Goal: Task Accomplishment & Management: Complete application form

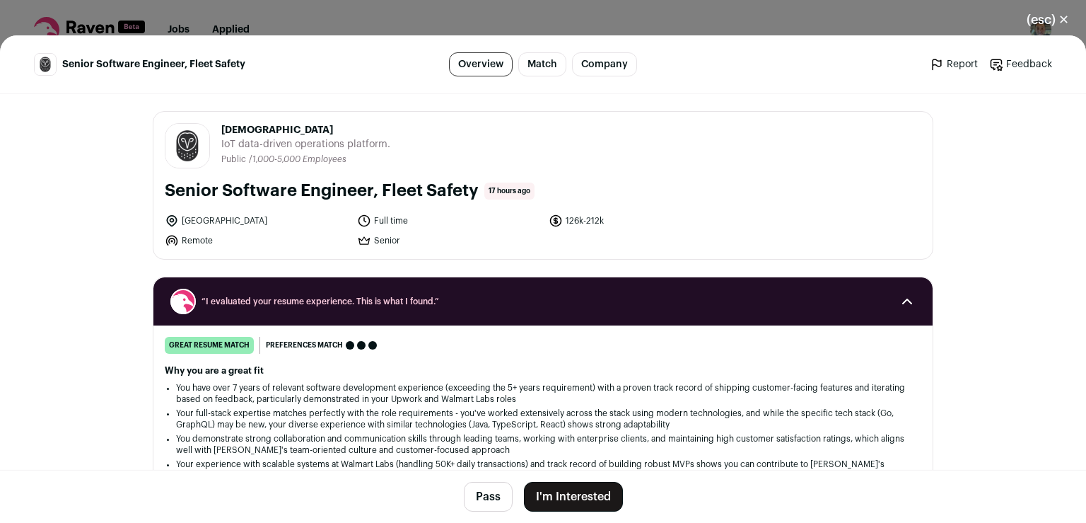
click at [587, 491] on button "I'm Interested" at bounding box center [573, 497] width 99 height 30
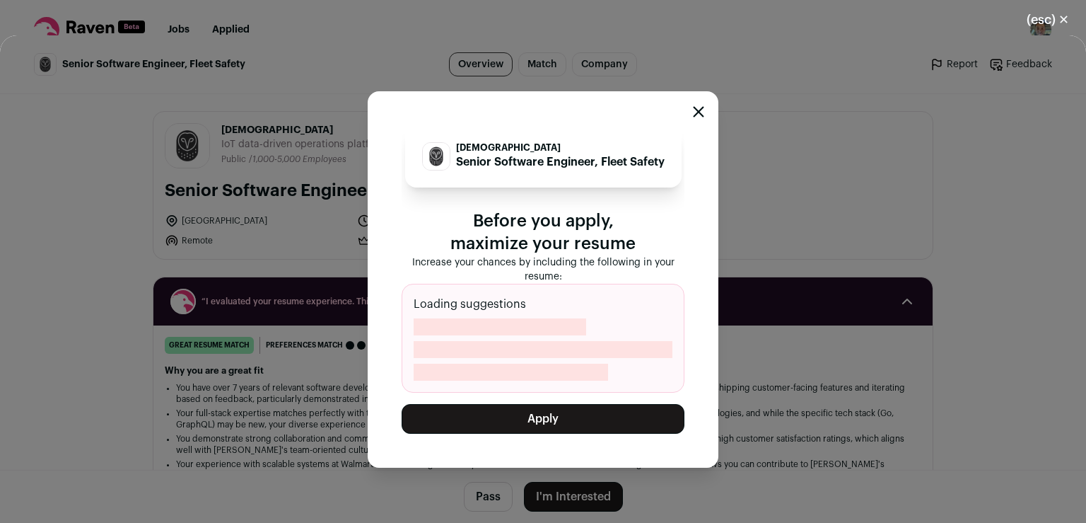
click at [566, 431] on button "Apply" at bounding box center [543, 419] width 283 height 30
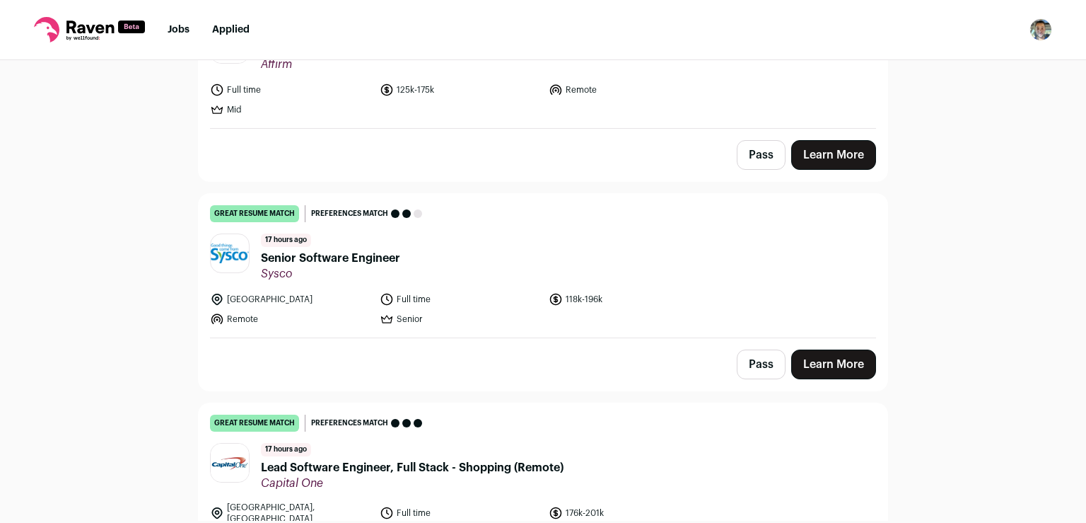
scroll to position [264, 0]
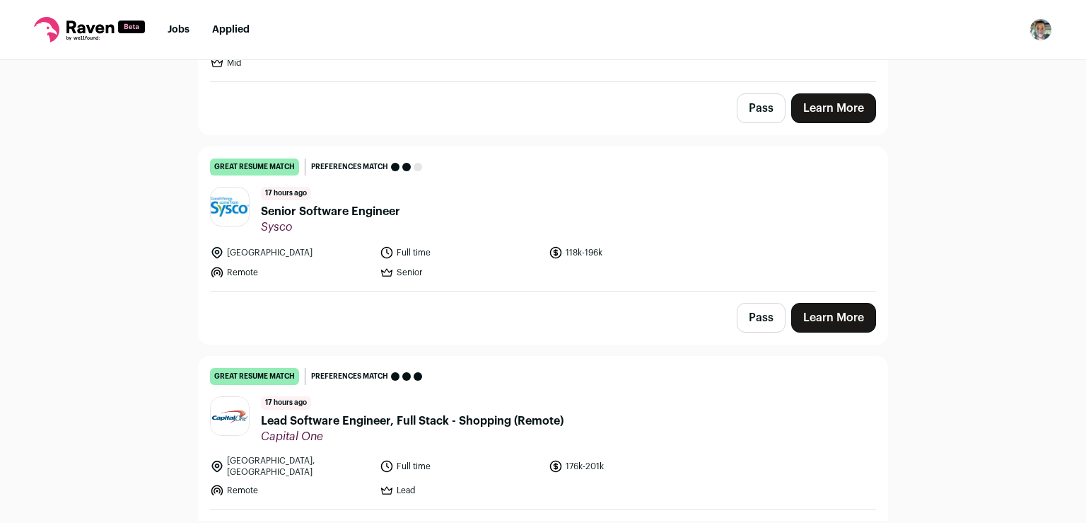
click at [810, 316] on link "Learn More" at bounding box center [833, 318] width 85 height 30
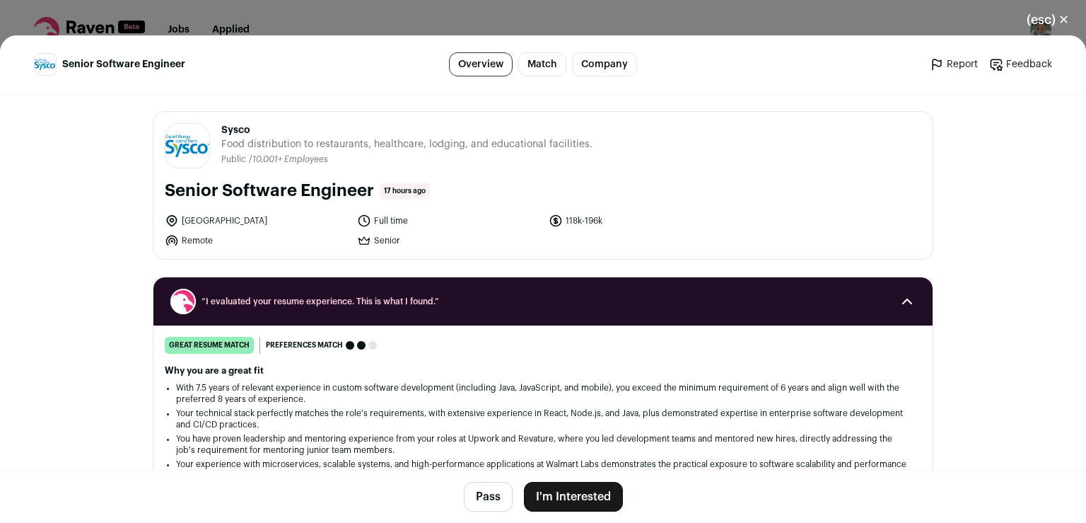
click at [549, 488] on button "I'm Interested" at bounding box center [573, 497] width 99 height 30
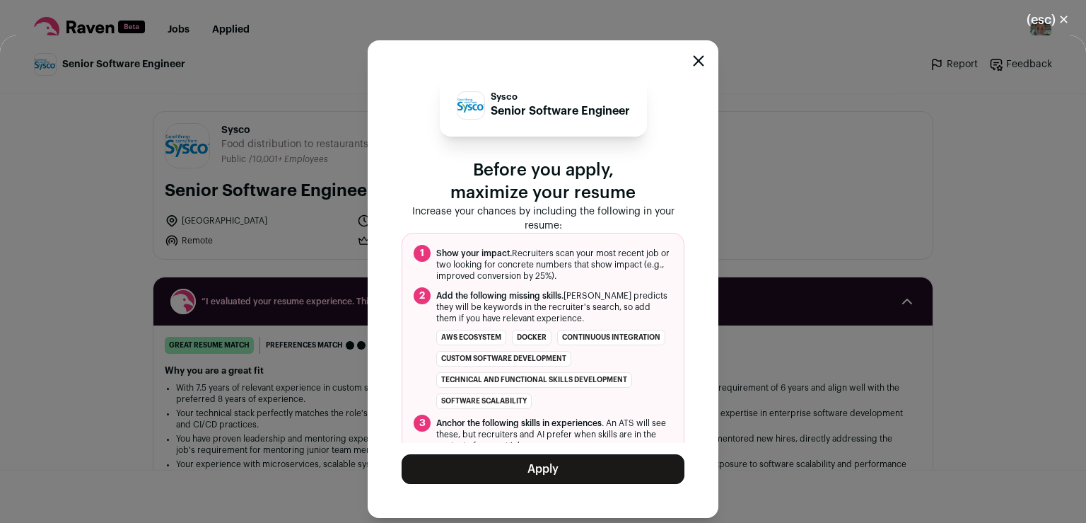
click at [568, 476] on button "Apply" at bounding box center [543, 469] width 283 height 30
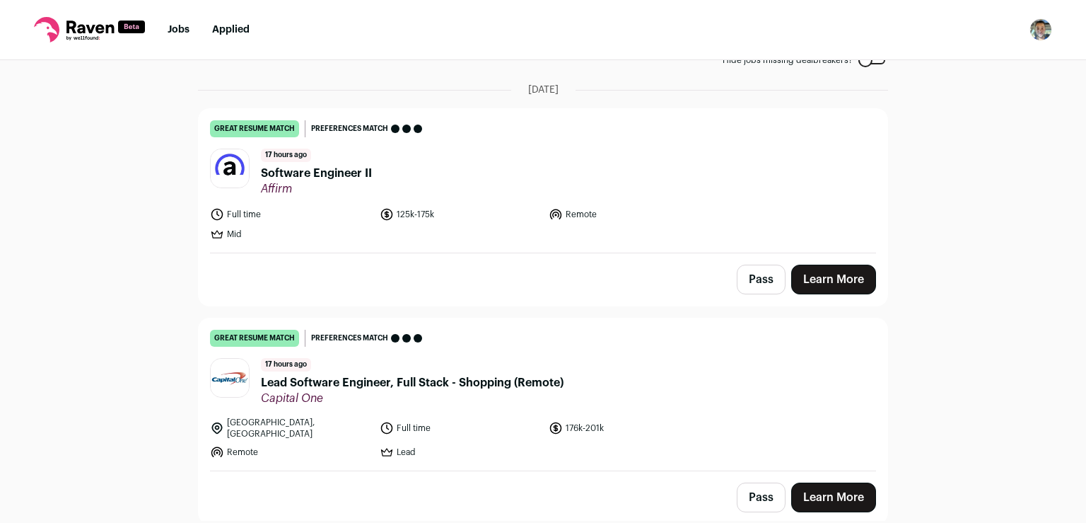
scroll to position [82, 0]
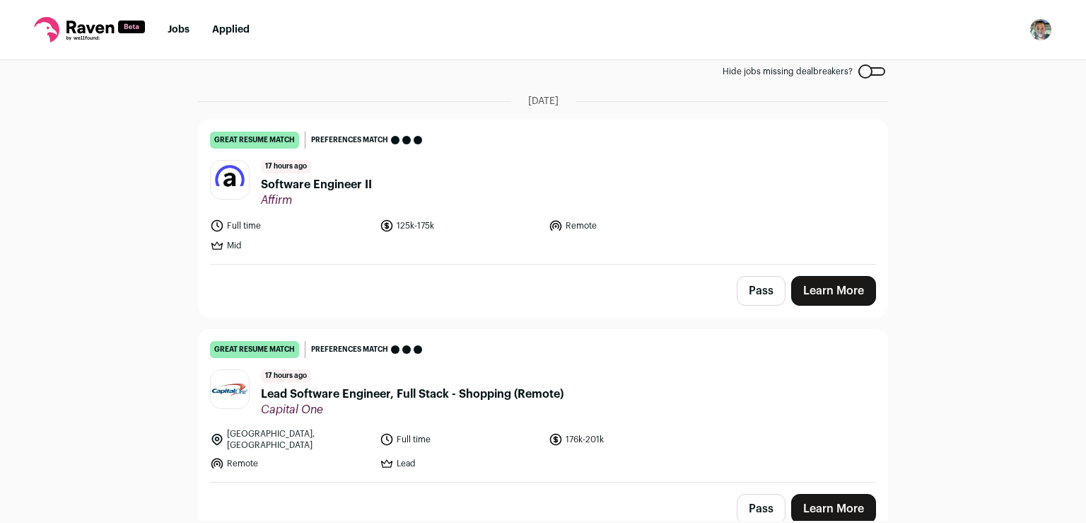
click at [772, 494] on button "Pass" at bounding box center [761, 509] width 49 height 30
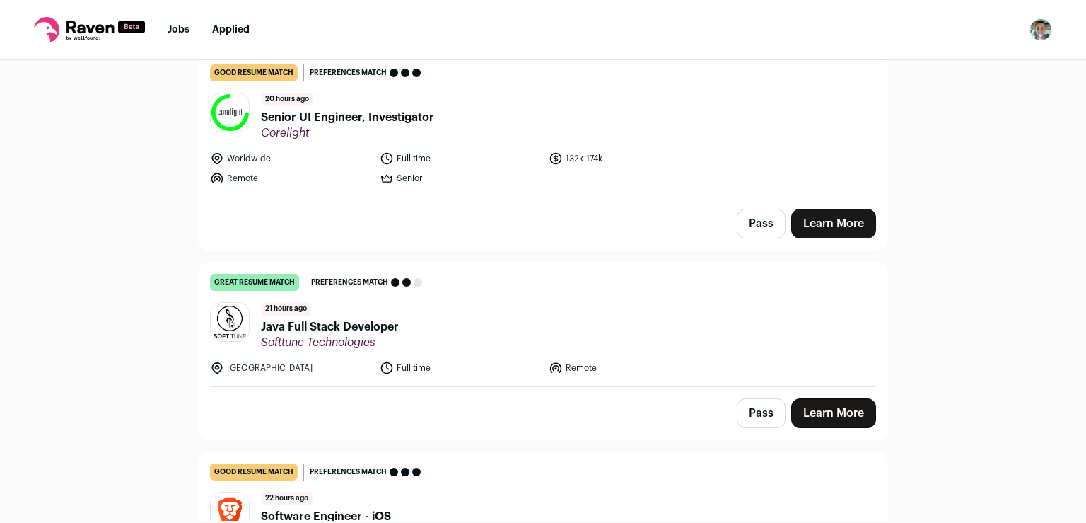
scroll to position [594, 0]
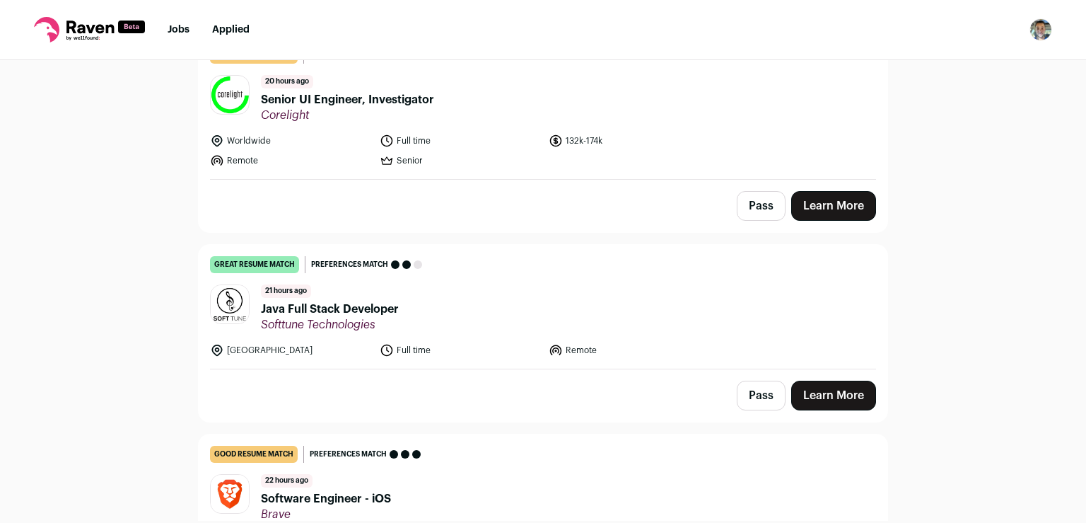
drag, startPoint x: 450, startPoint y: 268, endPoint x: 740, endPoint y: 401, distance: 318.3
click at [513, 278] on link "great resume match You meet the must-have requirements, the nice-to-have requir…" at bounding box center [543, 307] width 689 height 124
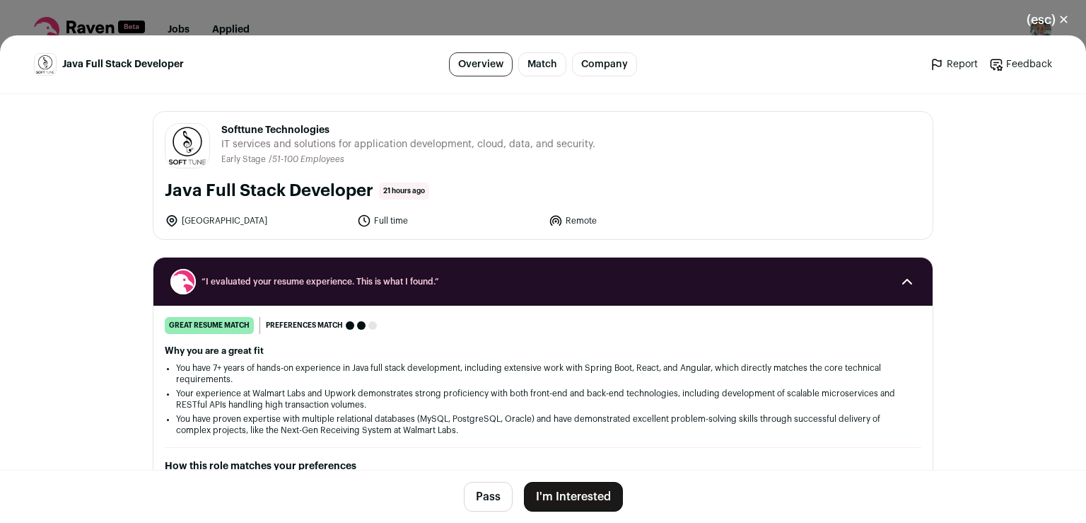
click at [550, 489] on button "I'm Interested" at bounding box center [573, 497] width 99 height 30
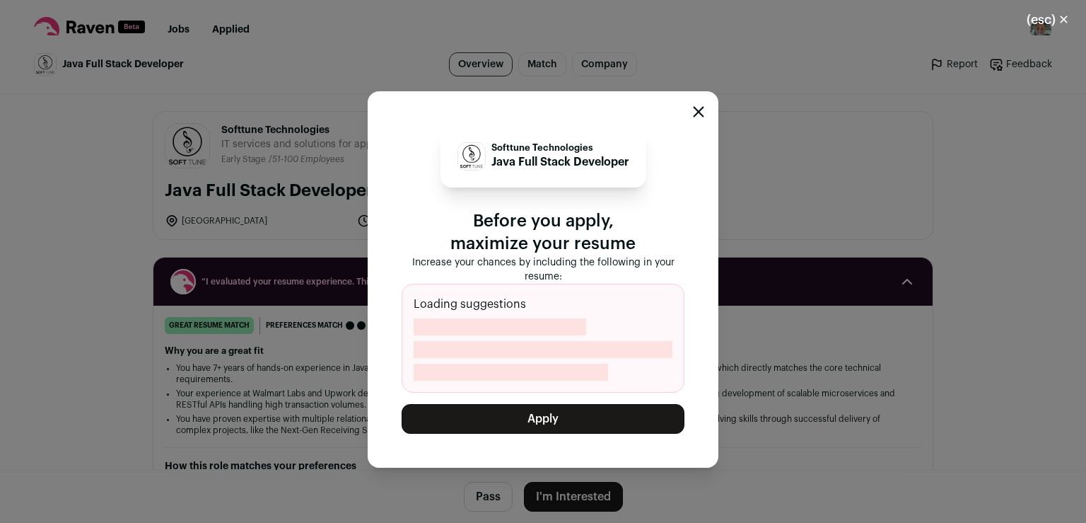
click at [550, 489] on div "Softtune Technologies Java Full Stack Developer Before you apply, maximize your…" at bounding box center [543, 278] width 1086 height 487
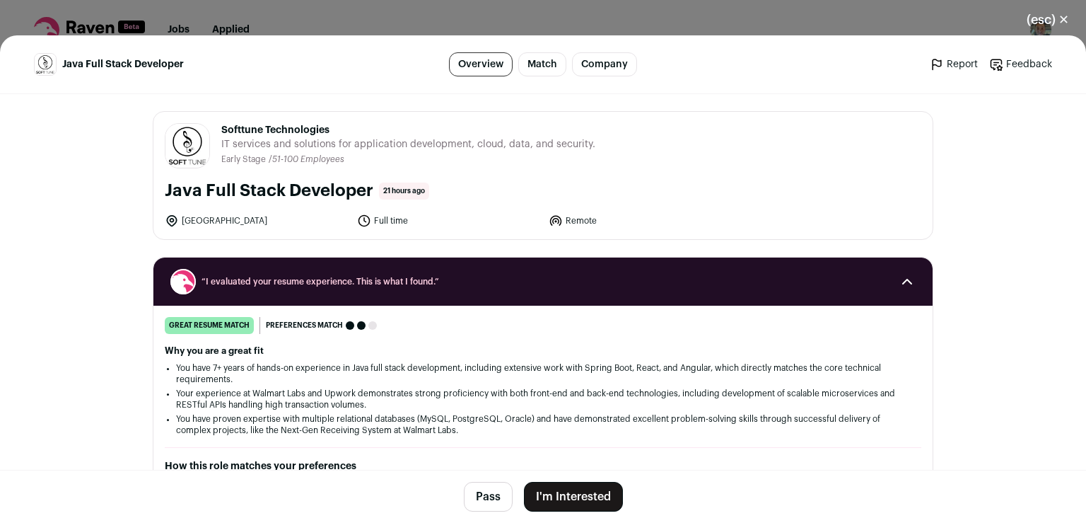
click at [550, 489] on button "I'm Interested" at bounding box center [573, 497] width 99 height 30
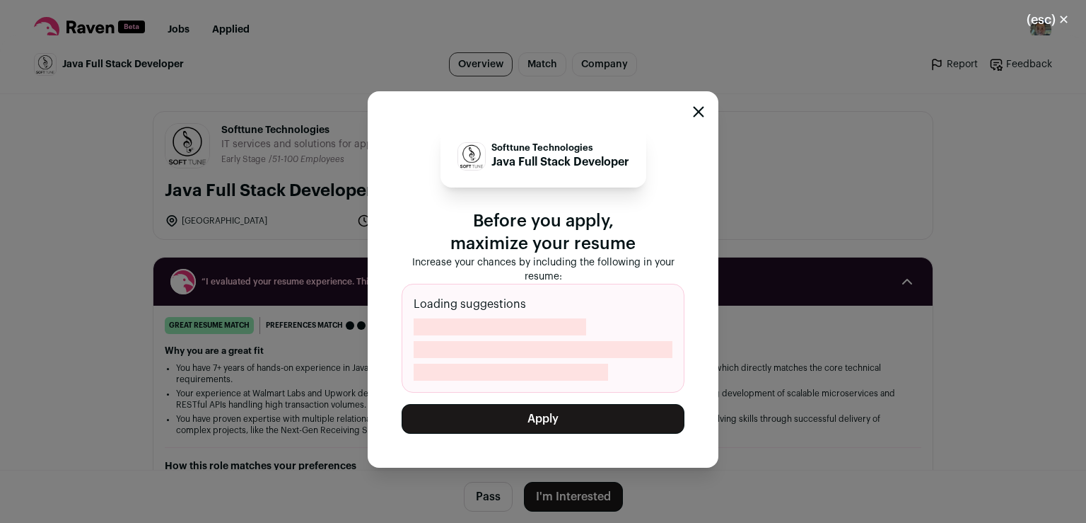
click at [550, 489] on div "Softtune Technologies Java Full Stack Developer Before you apply, maximize your…" at bounding box center [543, 278] width 1086 height 487
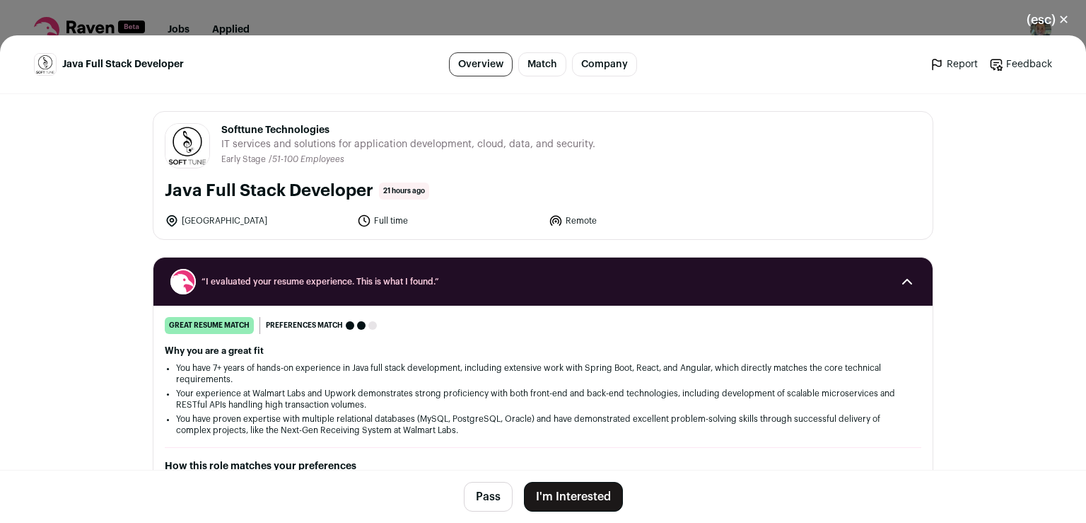
click at [571, 490] on button "I'm Interested" at bounding box center [573, 497] width 99 height 30
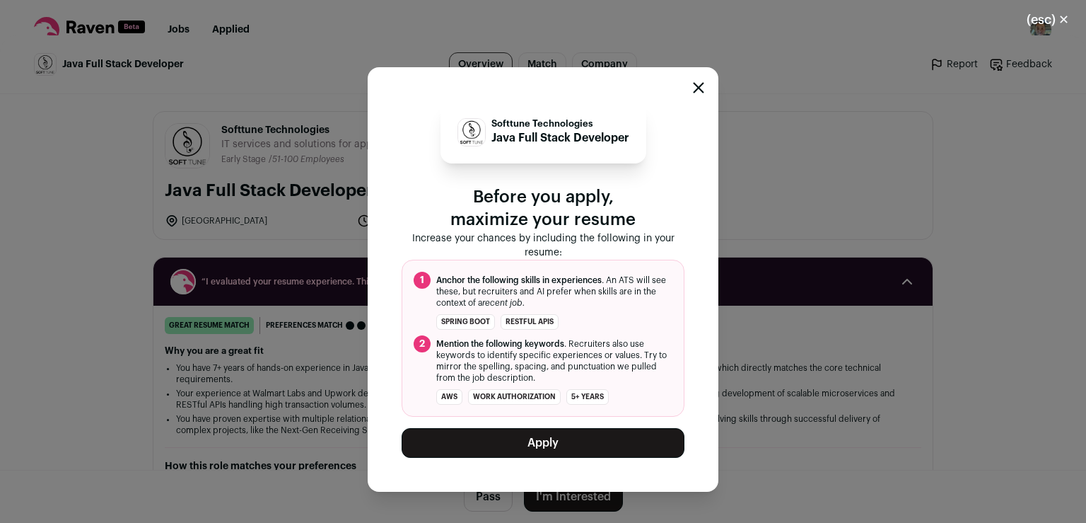
click at [559, 440] on button "Apply" at bounding box center [543, 443] width 283 height 30
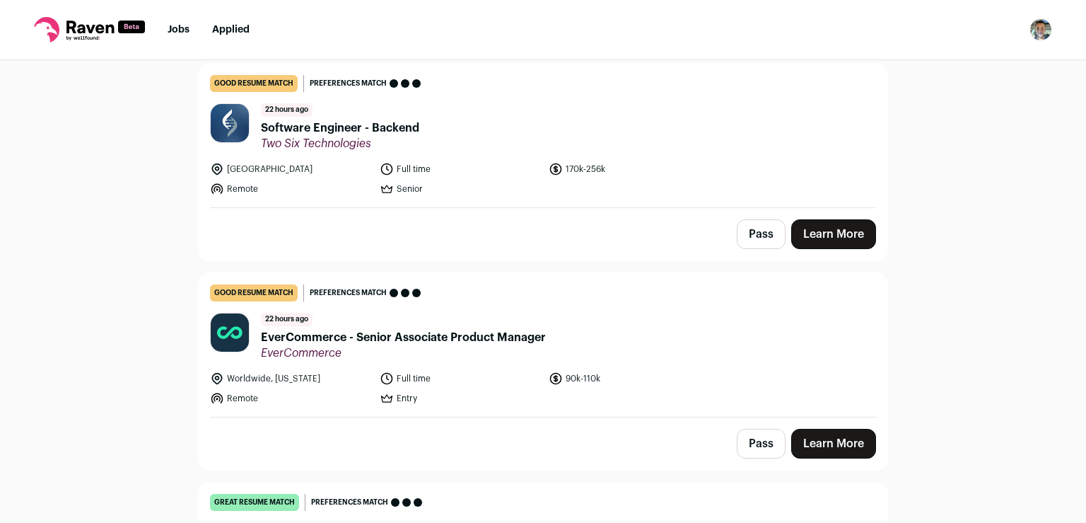
scroll to position [1129, 0]
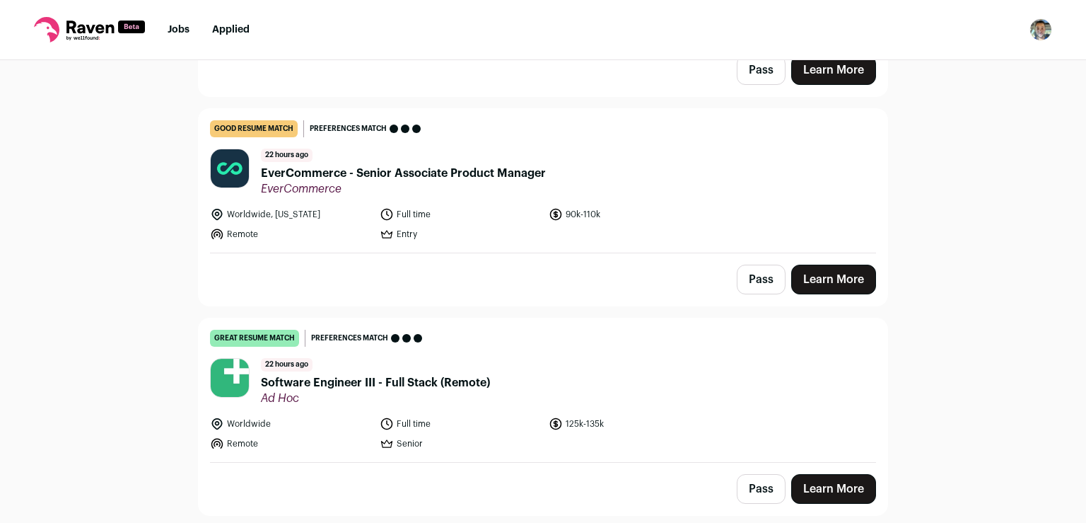
click at [800, 478] on link "Learn More" at bounding box center [833, 489] width 85 height 30
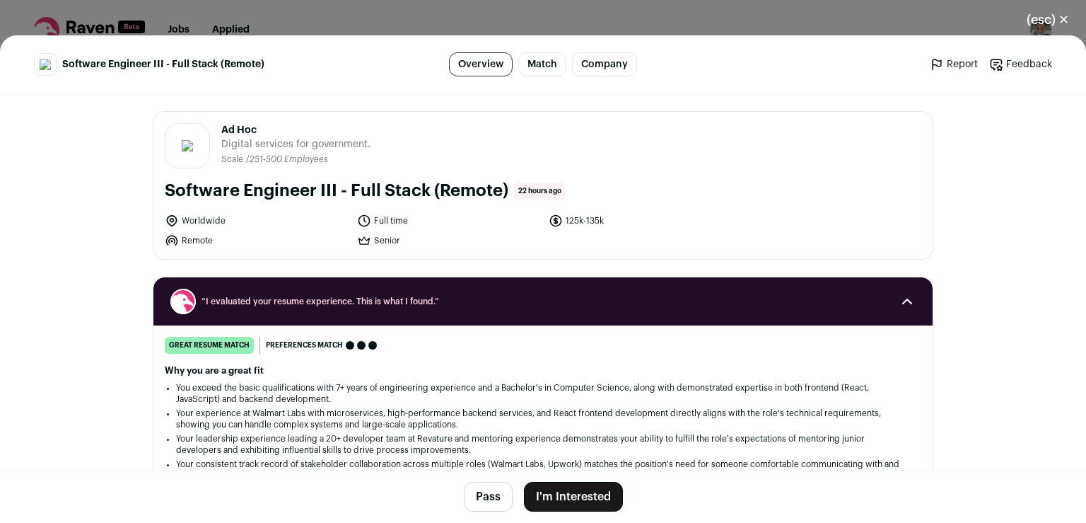
click at [576, 496] on button "I'm Interested" at bounding box center [573, 497] width 99 height 30
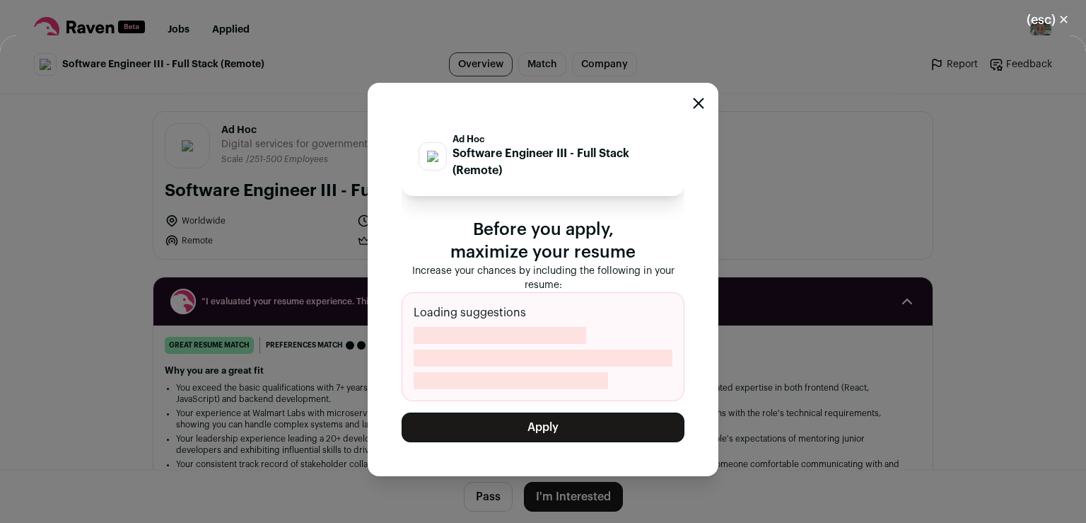
click at [599, 426] on button "Apply" at bounding box center [543, 427] width 283 height 30
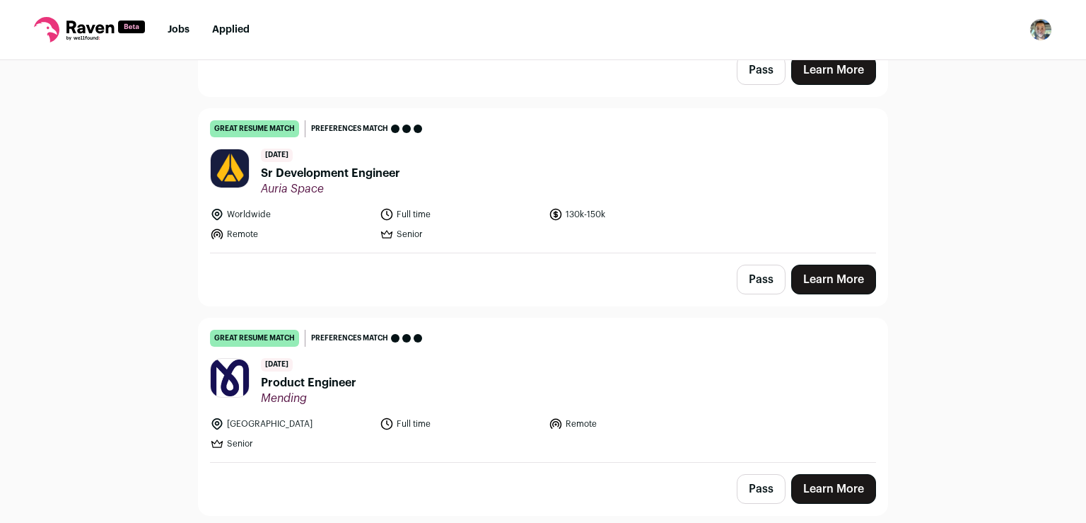
scroll to position [1923, 0]
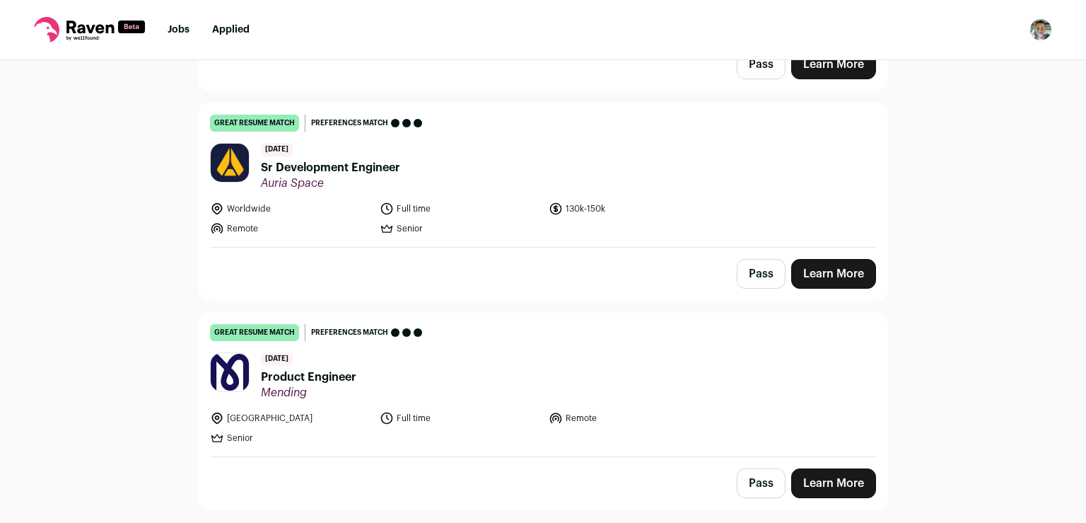
click at [830, 262] on link "Learn More" at bounding box center [833, 274] width 85 height 30
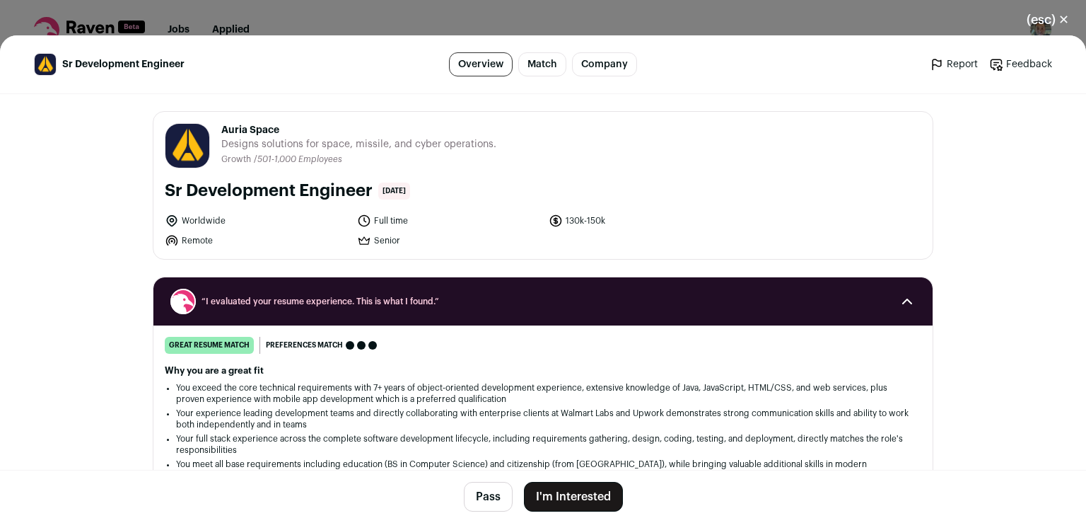
click at [539, 496] on button "I'm Interested" at bounding box center [573, 497] width 99 height 30
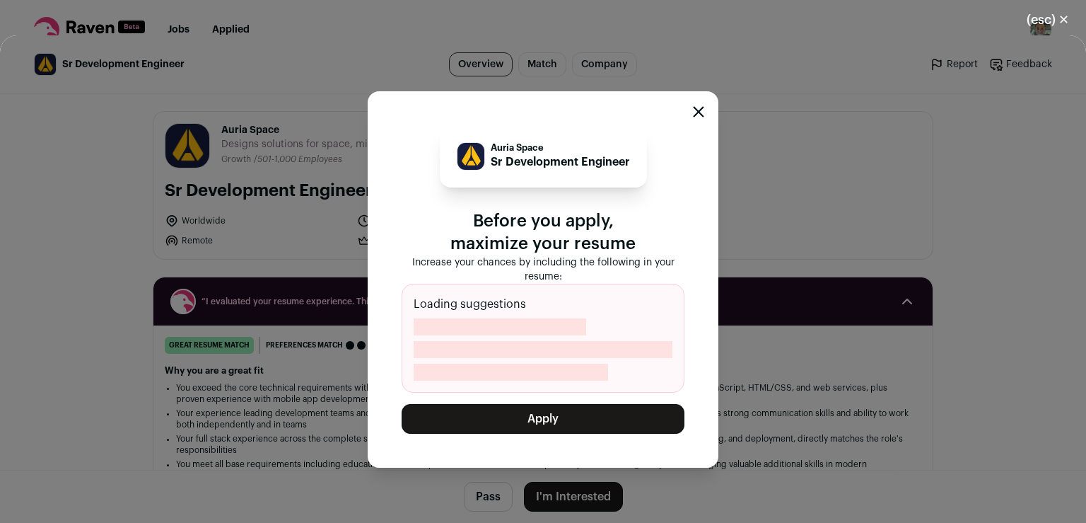
click at [552, 423] on button "Apply" at bounding box center [543, 419] width 283 height 30
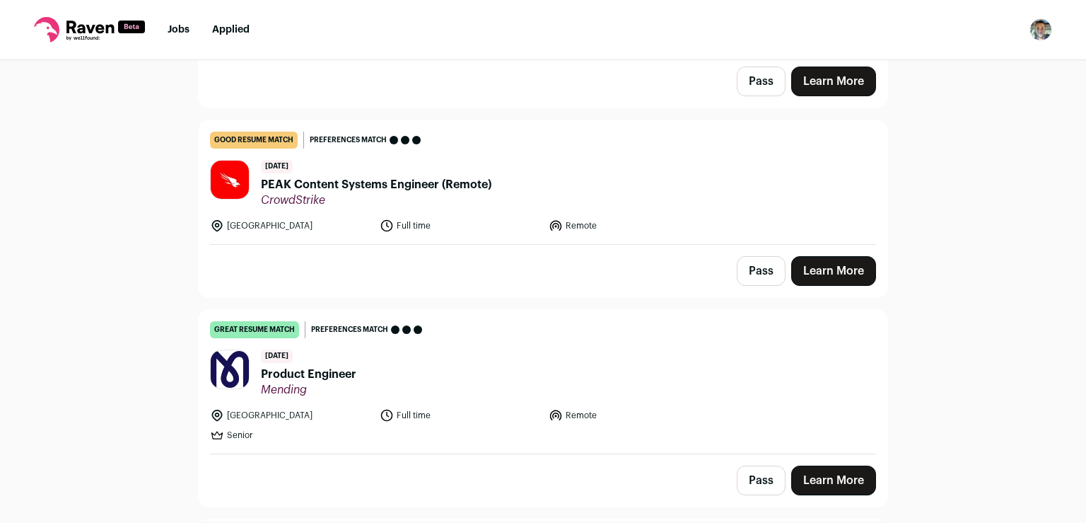
scroll to position [0, 0]
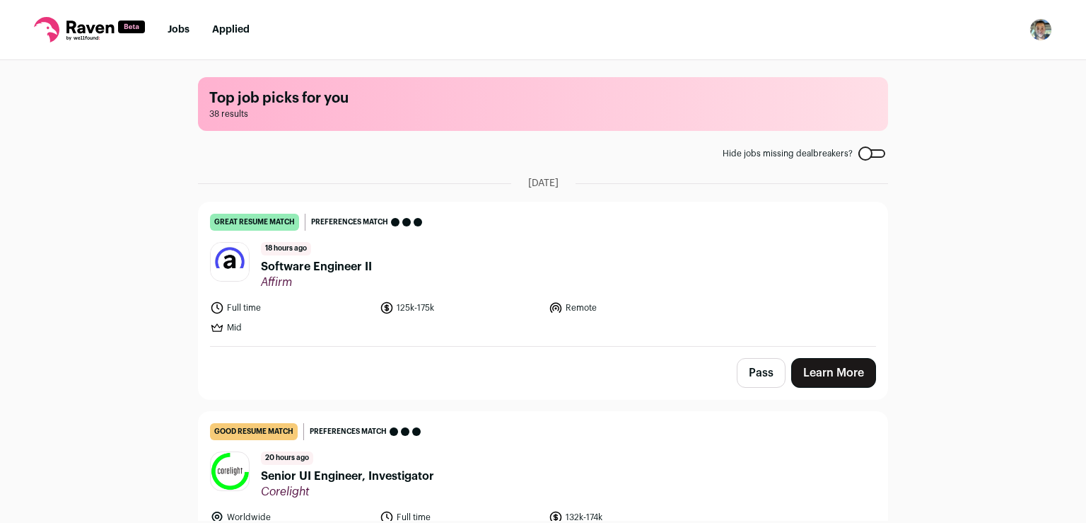
click at [805, 371] on link "Learn More" at bounding box center [833, 373] width 85 height 30
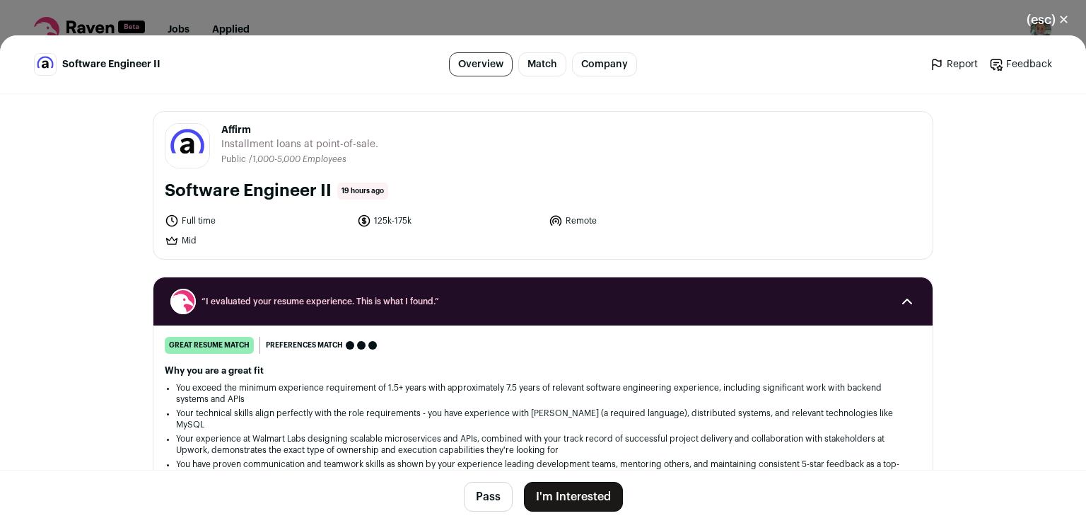
click at [601, 500] on button "I'm Interested" at bounding box center [573, 497] width 99 height 30
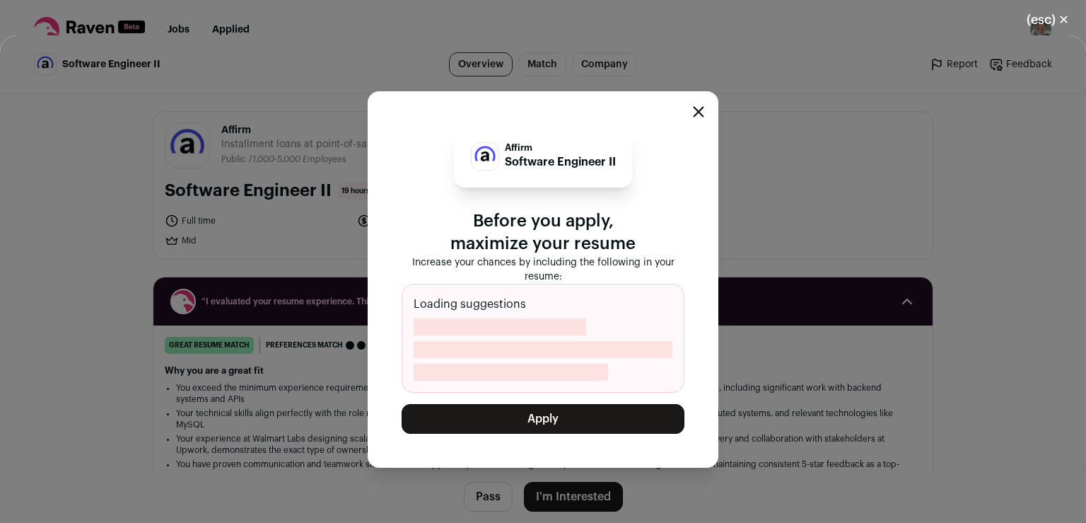
click at [581, 412] on button "Apply" at bounding box center [543, 419] width 283 height 30
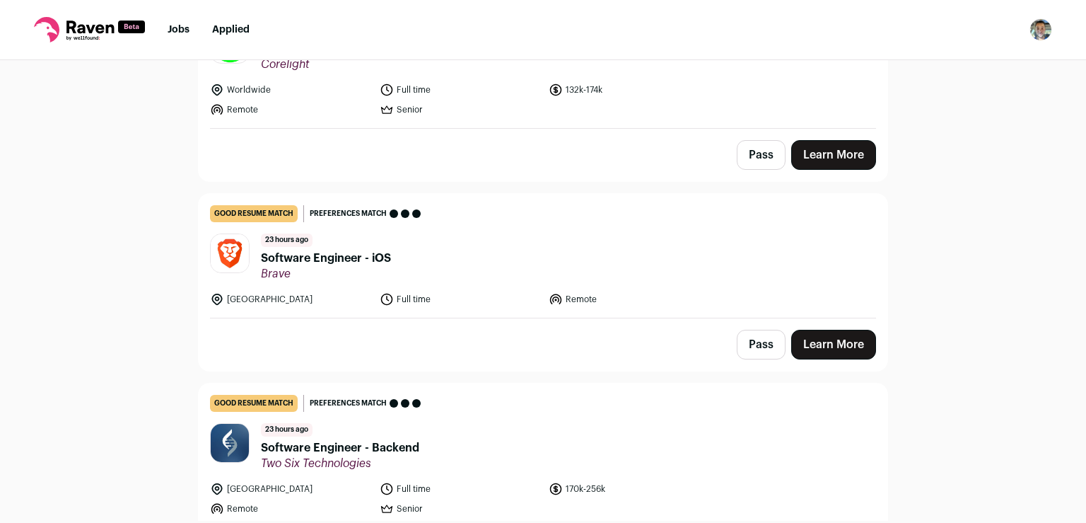
scroll to position [223, 0]
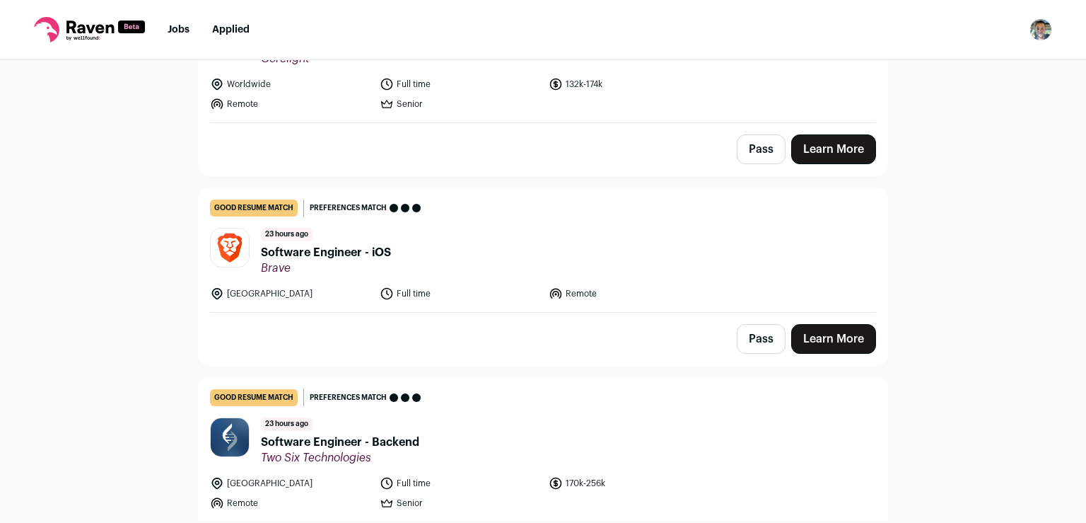
click at [760, 337] on button "Pass" at bounding box center [761, 339] width 49 height 30
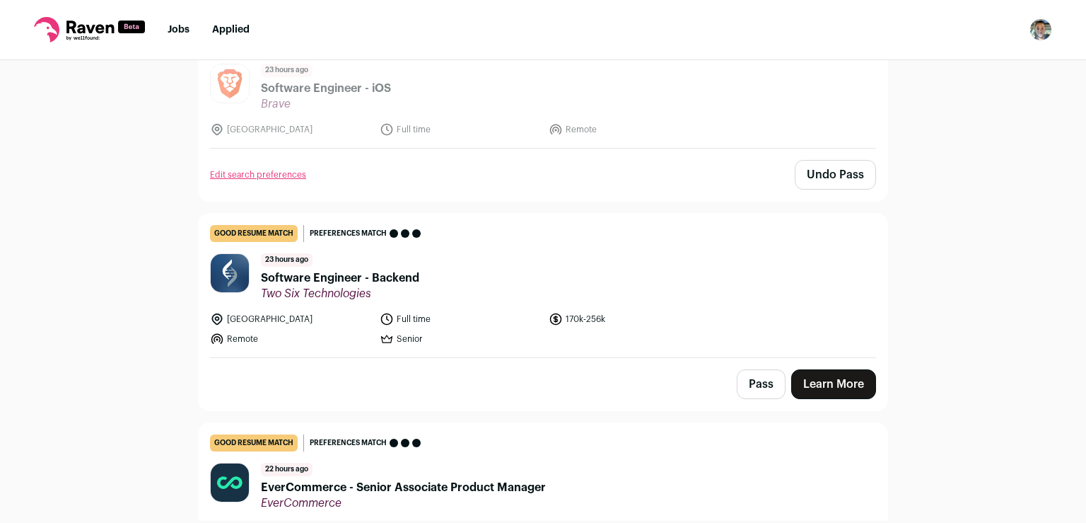
scroll to position [447, 0]
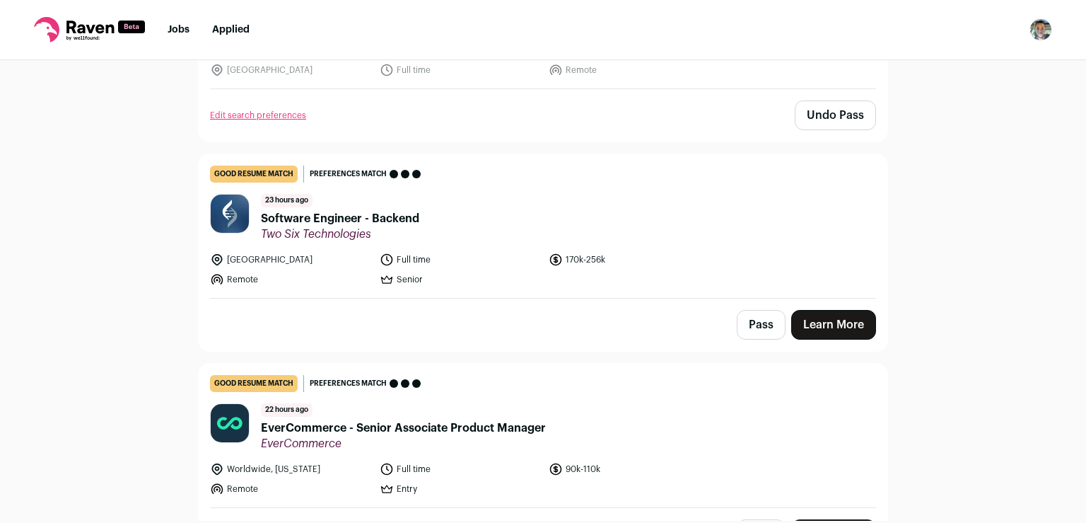
click at [815, 325] on link "Learn More" at bounding box center [833, 325] width 85 height 30
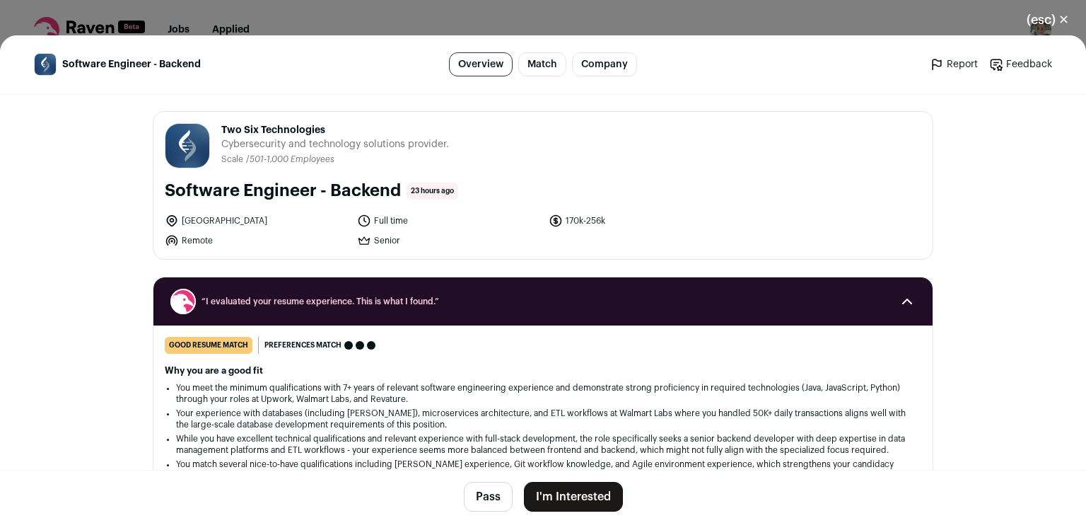
click at [584, 491] on button "I'm Interested" at bounding box center [573, 497] width 99 height 30
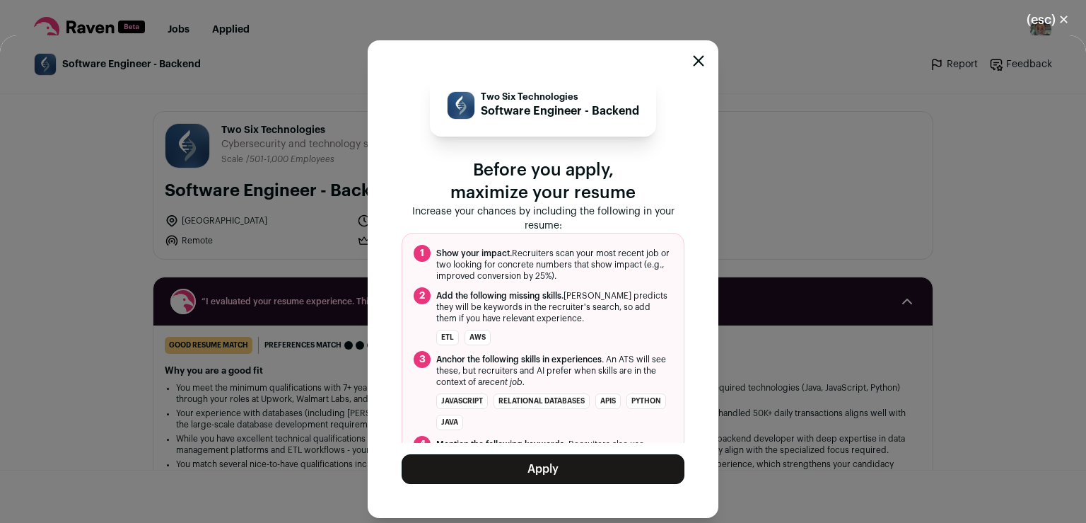
click at [564, 472] on button "Apply" at bounding box center [543, 469] width 283 height 30
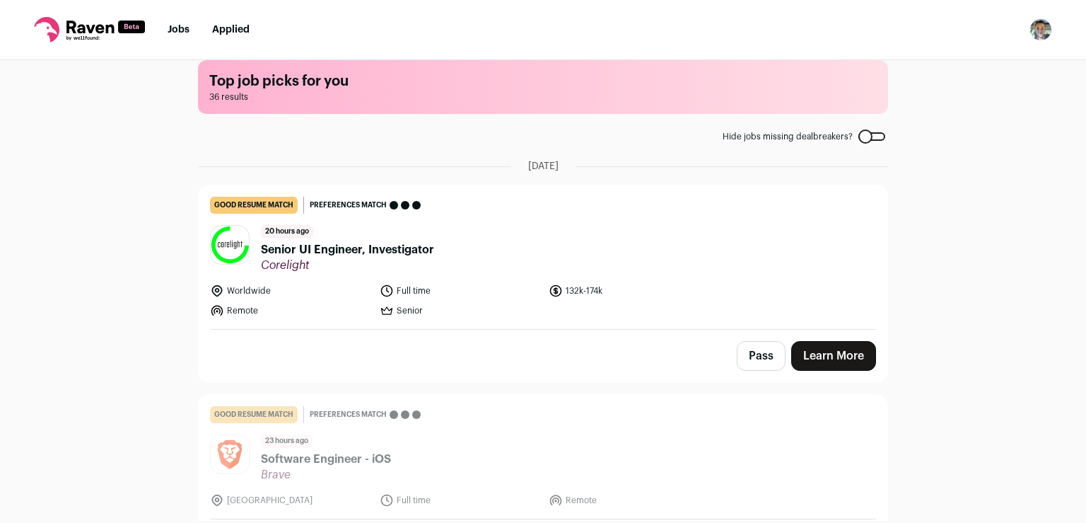
scroll to position [29, 0]
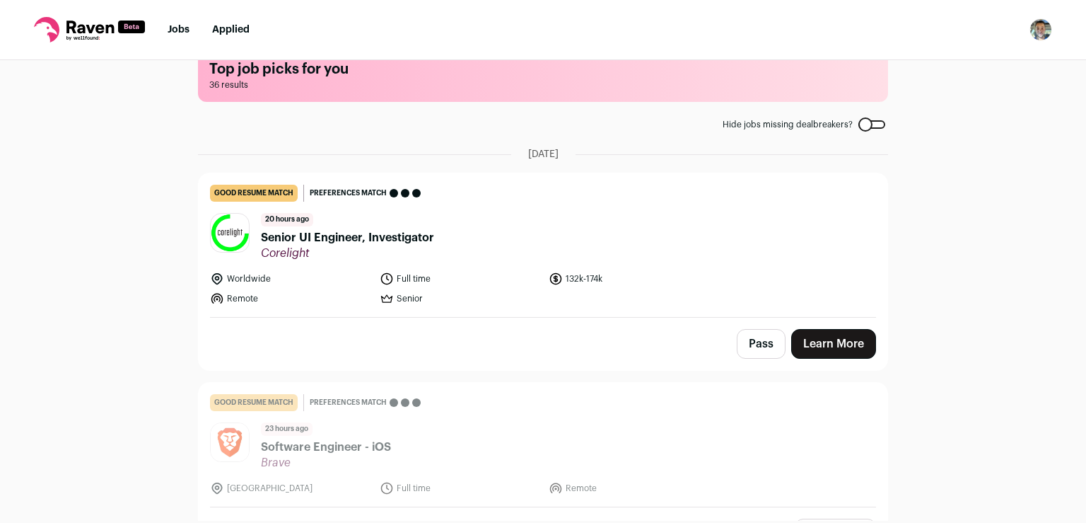
click at [849, 341] on link "Learn More" at bounding box center [833, 344] width 85 height 30
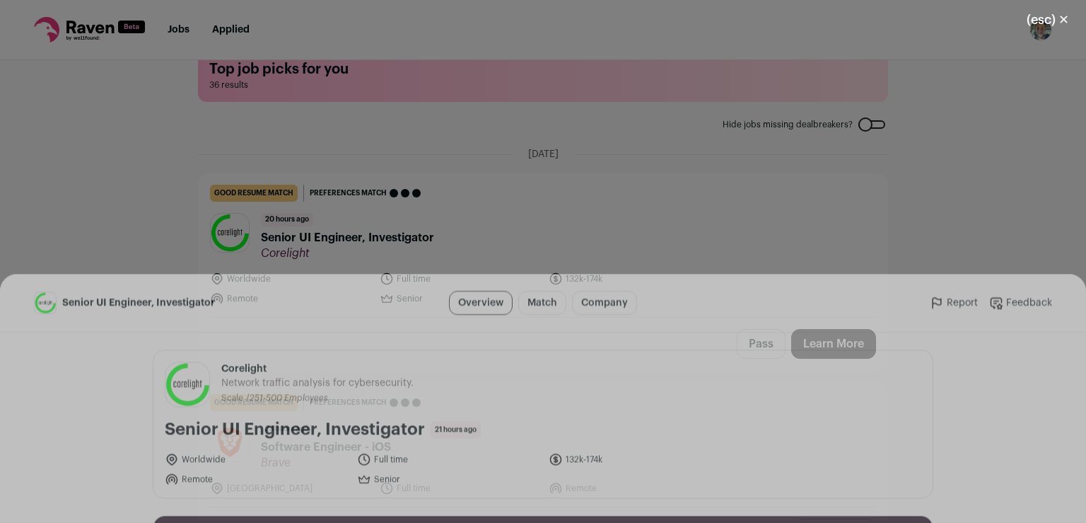
click at [564, 496] on button "I'm Interested" at bounding box center [573, 497] width 99 height 30
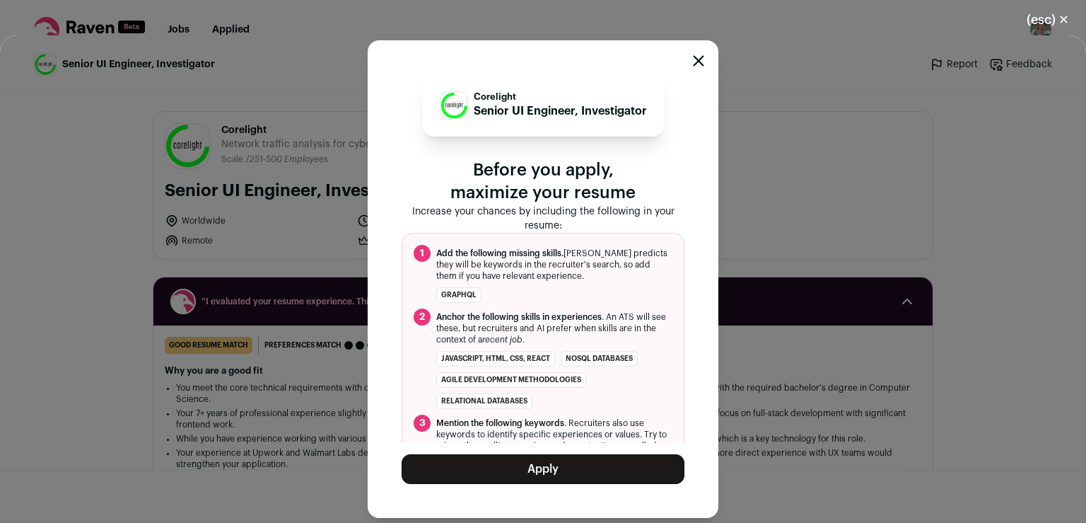
click at [559, 471] on button "Apply" at bounding box center [543, 469] width 283 height 30
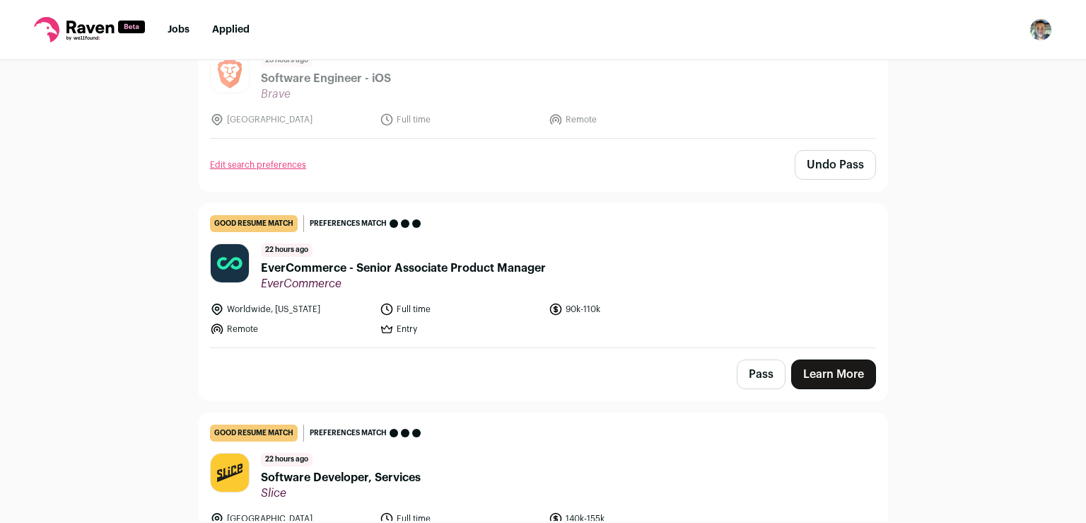
scroll to position [206, 0]
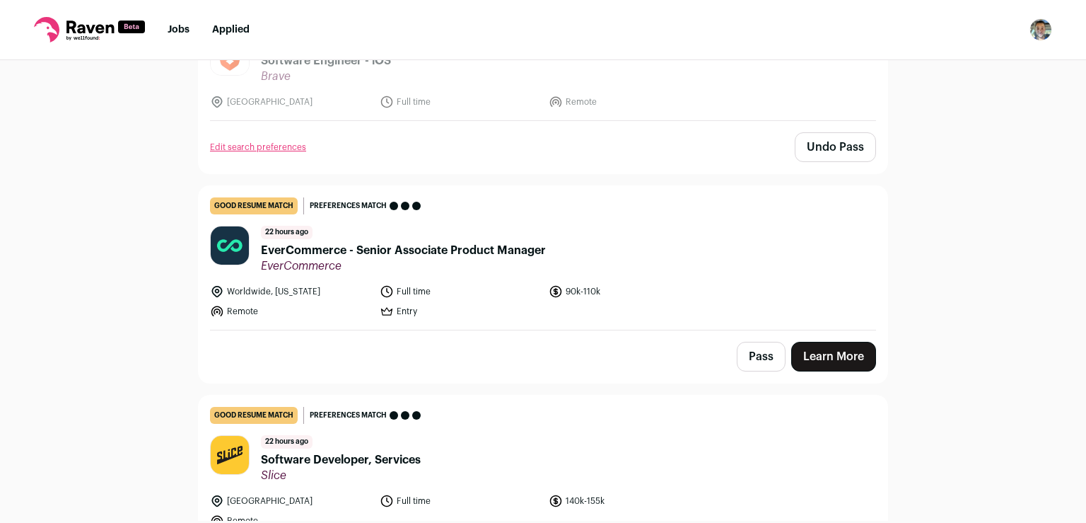
click at [816, 354] on link "Learn More" at bounding box center [833, 357] width 85 height 30
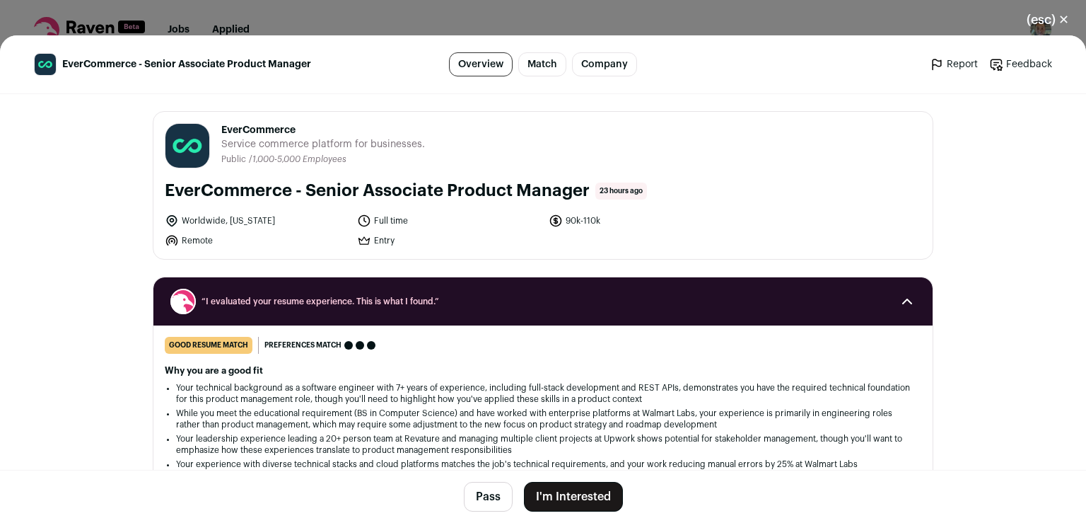
click at [544, 495] on button "I'm Interested" at bounding box center [573, 497] width 99 height 30
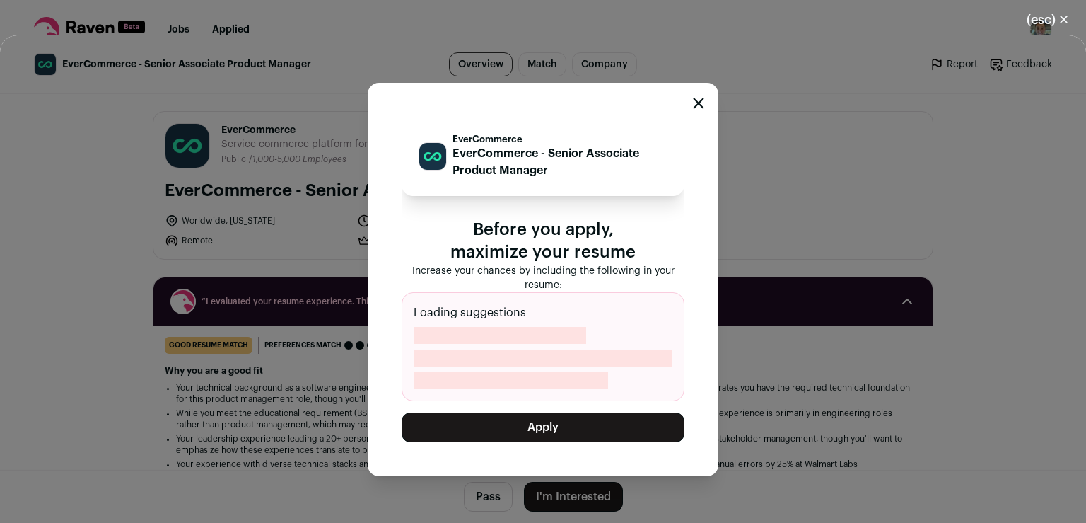
click at [521, 429] on button "Apply" at bounding box center [543, 427] width 283 height 30
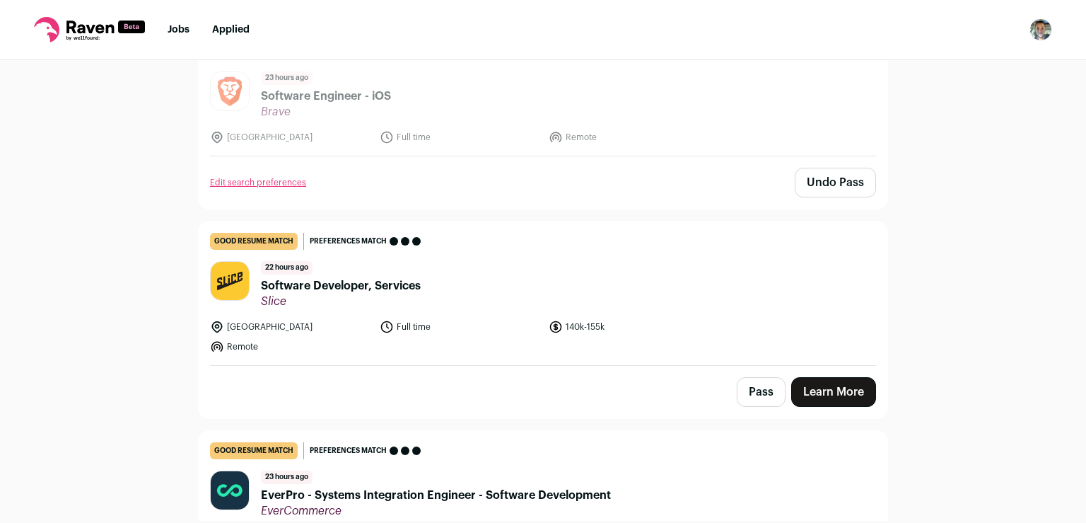
scroll to position [164, 0]
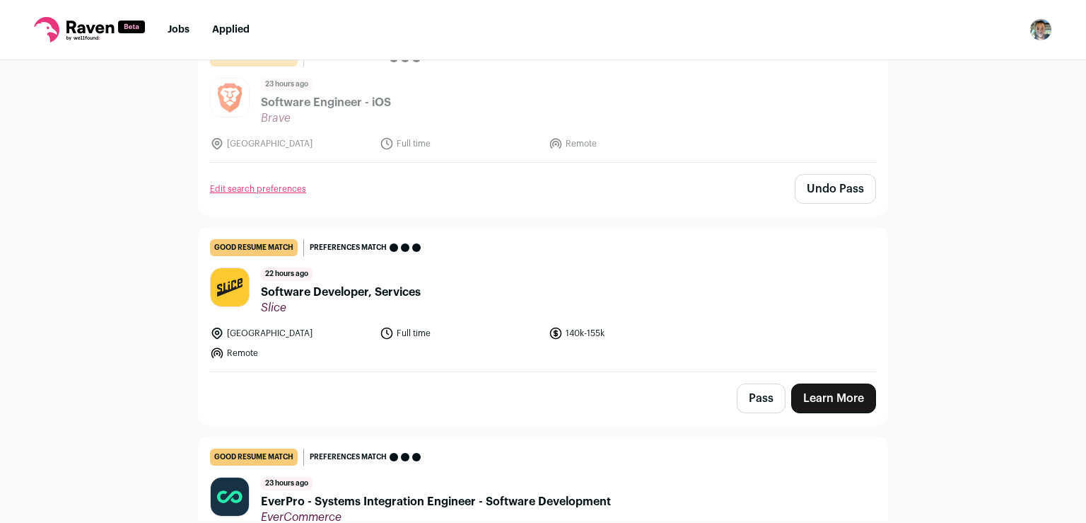
click at [829, 400] on link "Learn More" at bounding box center [833, 398] width 85 height 30
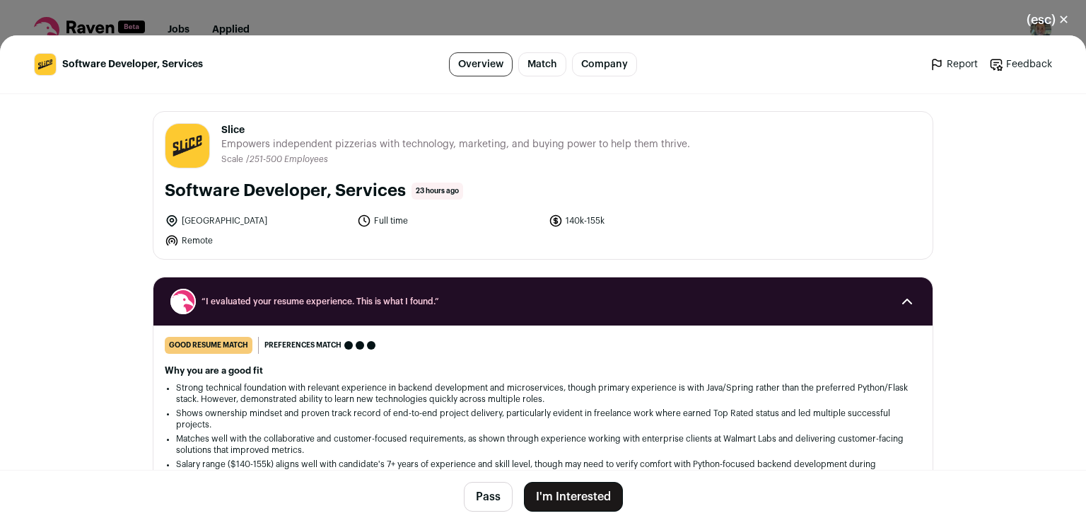
click at [568, 504] on button "I'm Interested" at bounding box center [573, 497] width 99 height 30
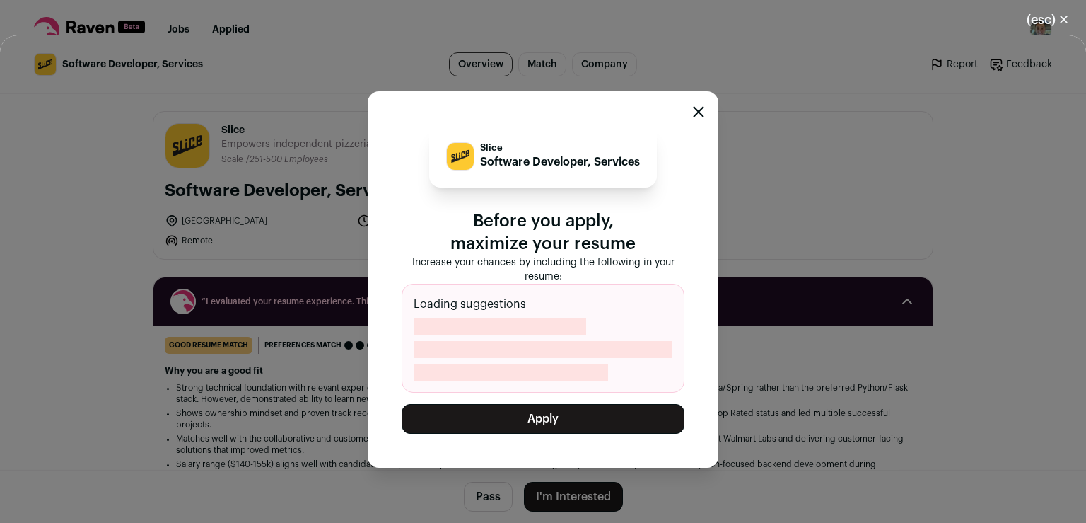
click at [559, 410] on button "Apply" at bounding box center [543, 419] width 283 height 30
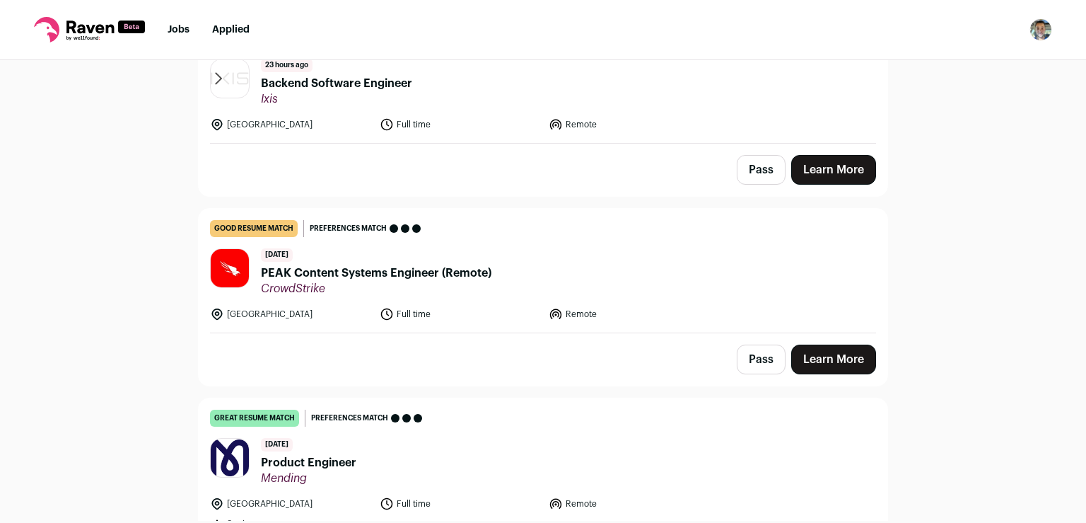
scroll to position [588, 0]
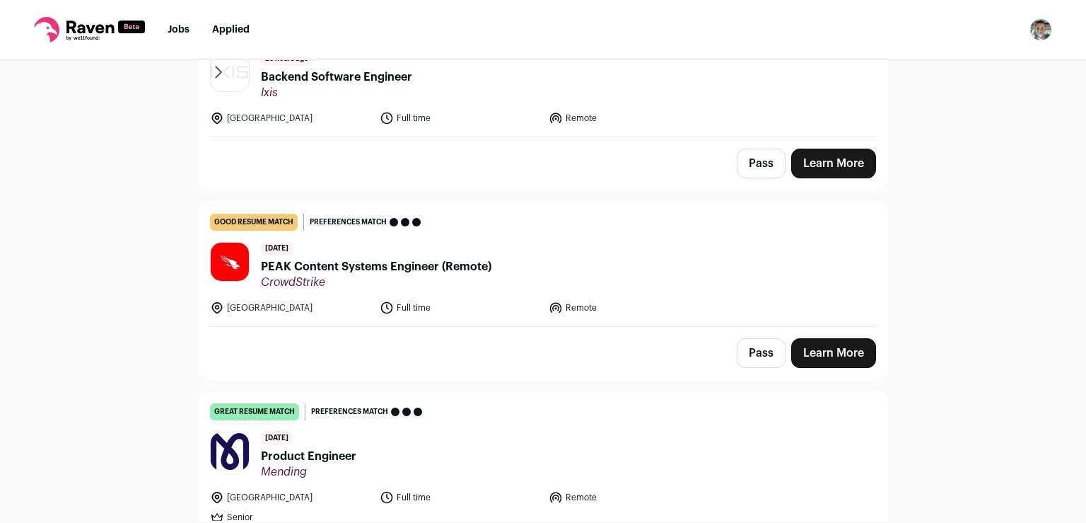
click at [649, 210] on link "good resume match You meet the must-have requirements but are missing some nice…" at bounding box center [543, 264] width 689 height 124
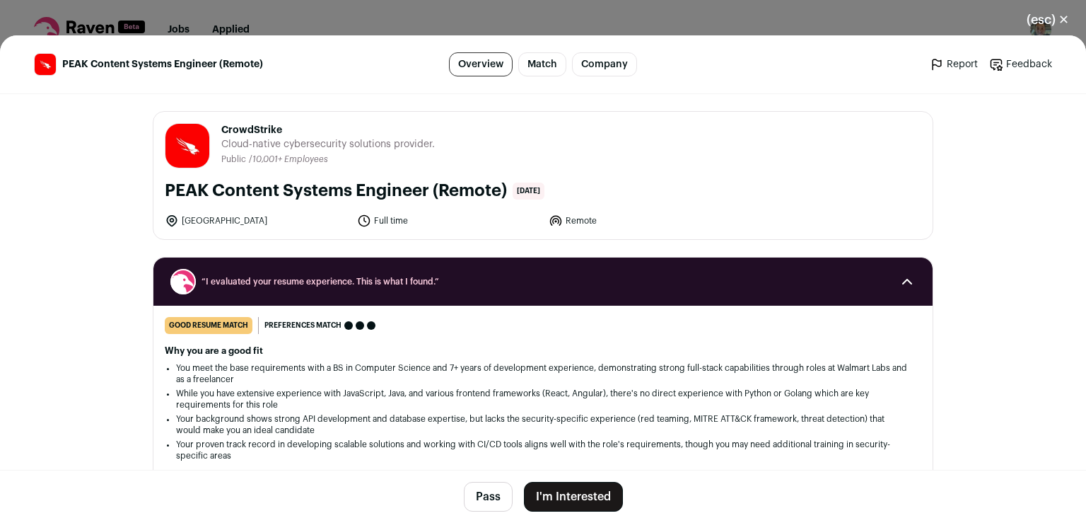
click at [573, 496] on button "I'm Interested" at bounding box center [573, 497] width 99 height 30
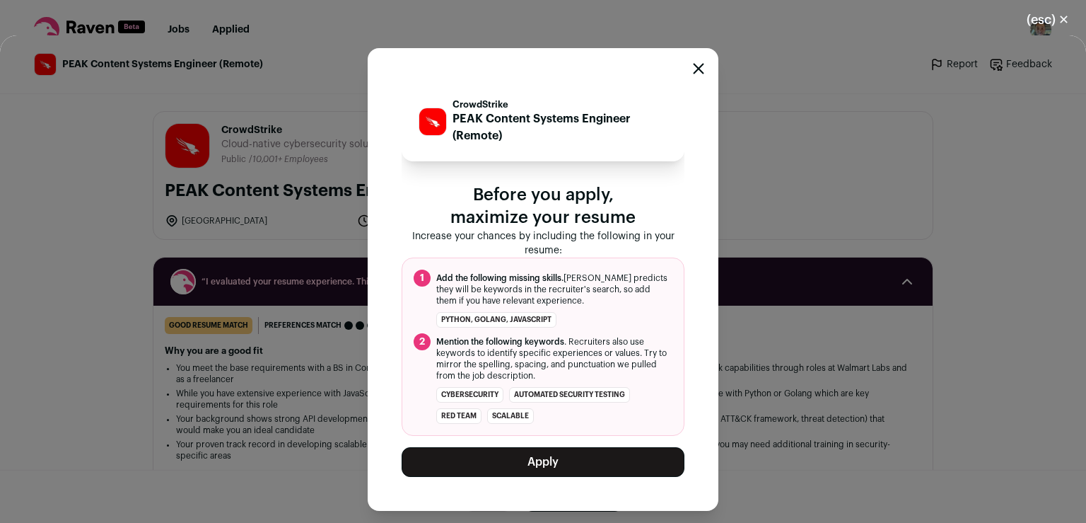
click at [701, 63] on div "Close modal via background" at bounding box center [698, 70] width 11 height 17
click at [701, 69] on icon "Close modal" at bounding box center [698, 68] width 11 height 11
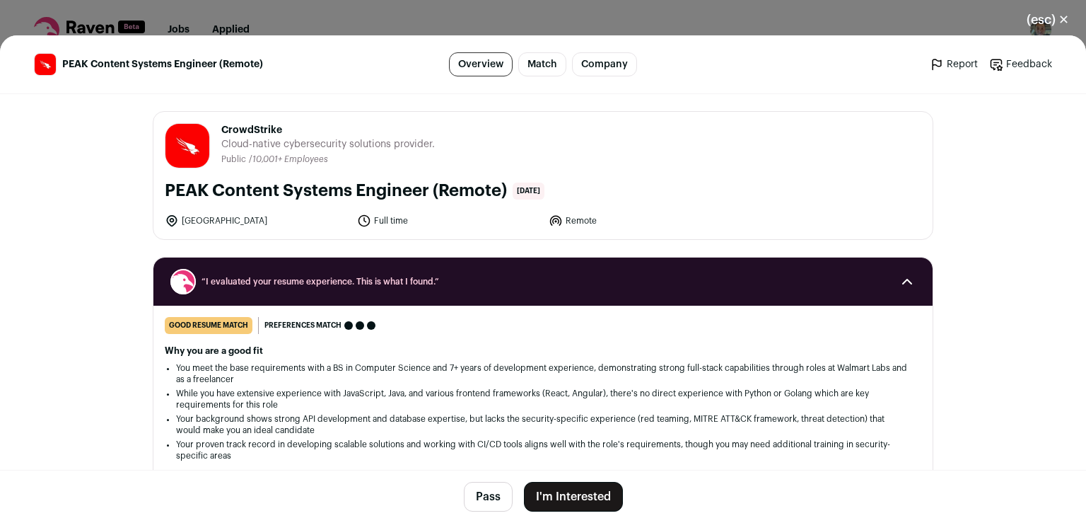
click at [1071, 18] on button "(esc) ✕" at bounding box center [1048, 19] width 76 height 31
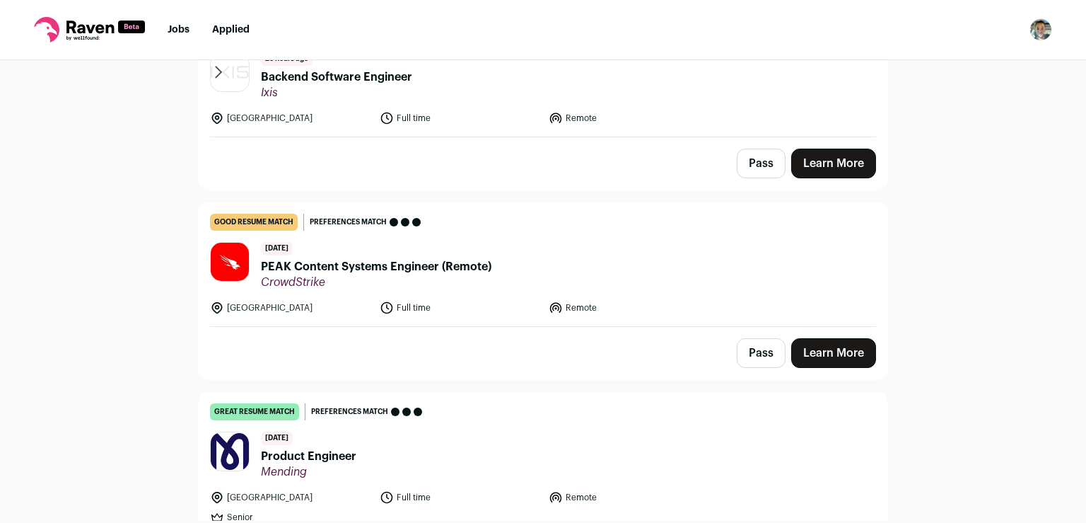
click at [766, 346] on button "Pass" at bounding box center [761, 353] width 49 height 30
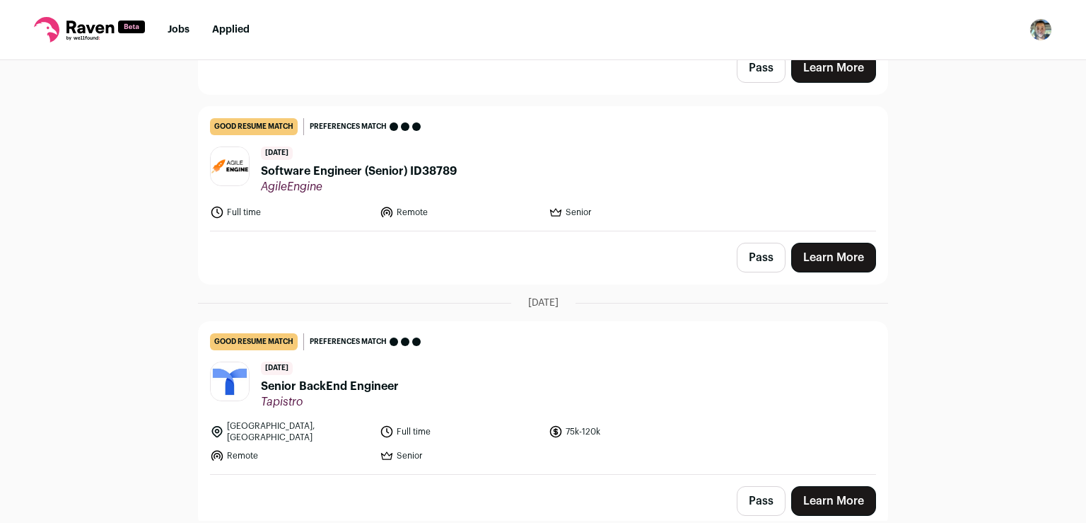
scroll to position [899, 0]
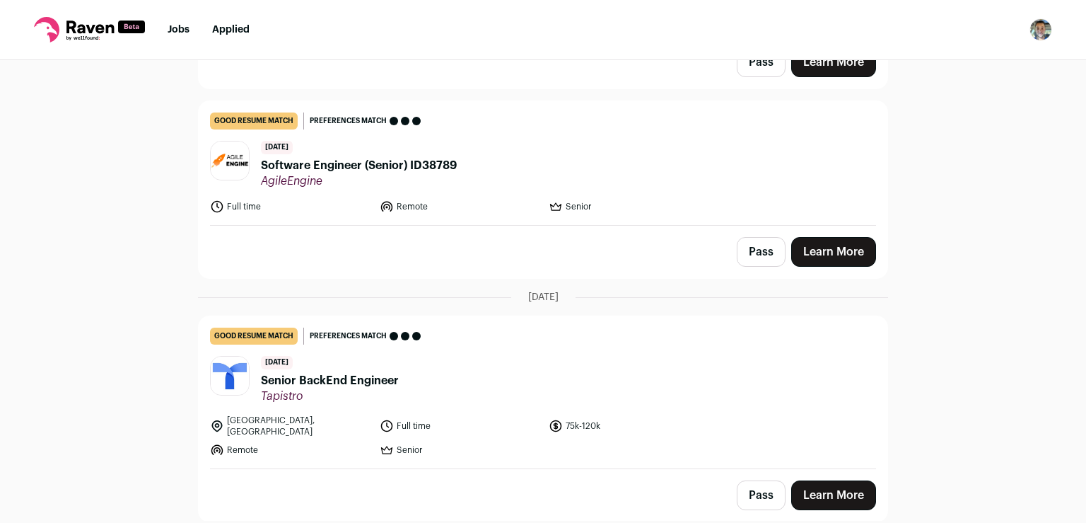
click at [836, 241] on link "Learn More" at bounding box center [833, 252] width 85 height 30
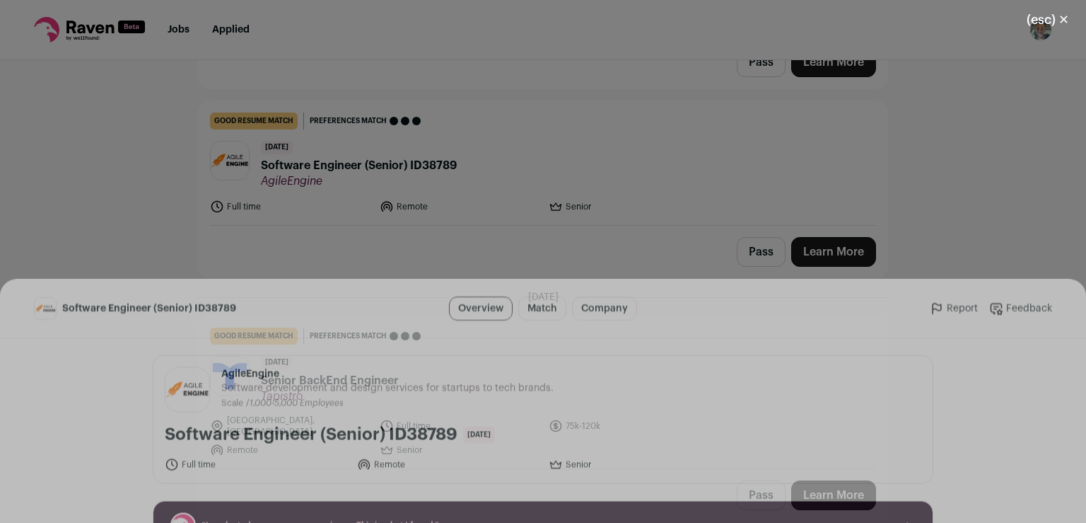
click at [593, 494] on button "I'm Interested" at bounding box center [573, 497] width 99 height 30
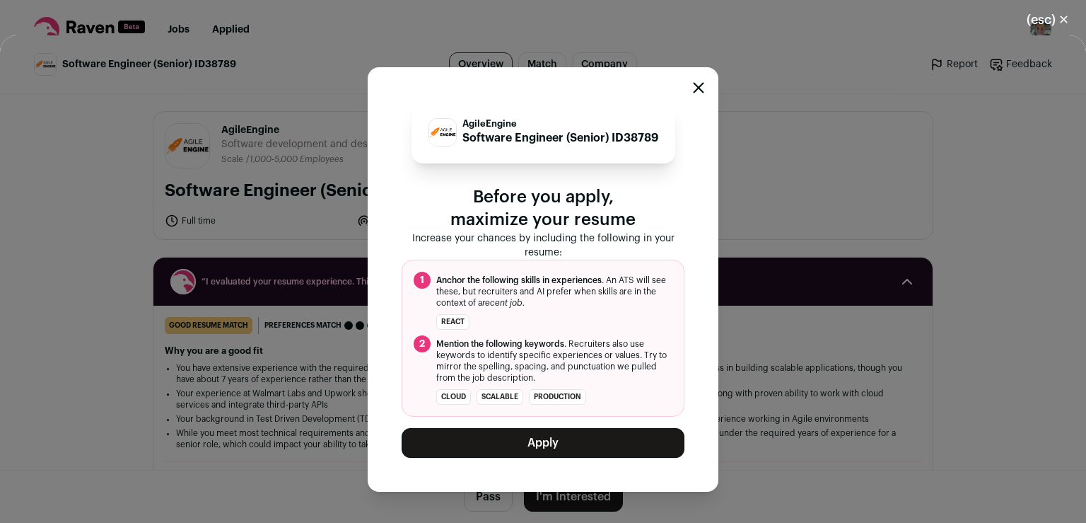
click at [595, 450] on button "Apply" at bounding box center [543, 443] width 283 height 30
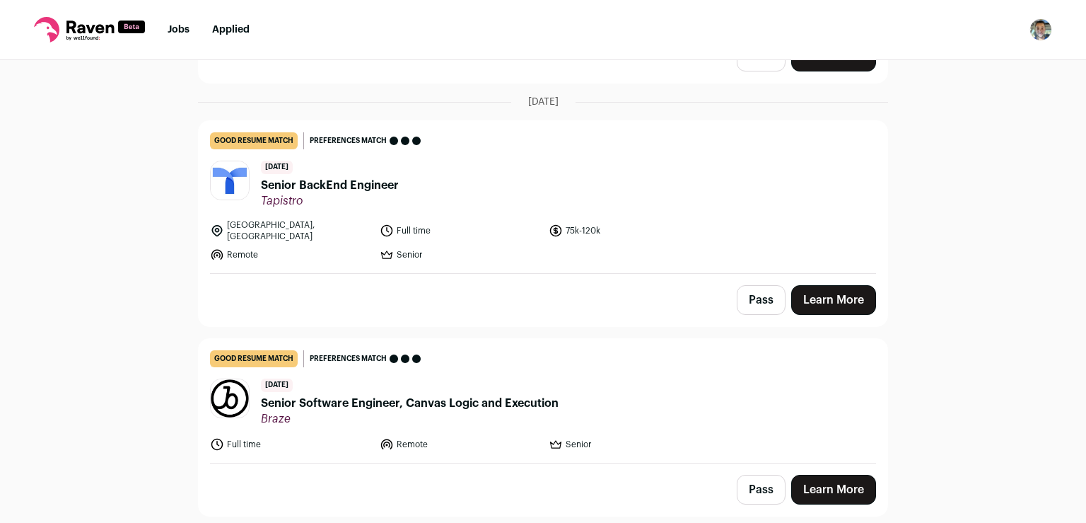
scroll to position [957, 0]
